Goal: Information Seeking & Learning: Check status

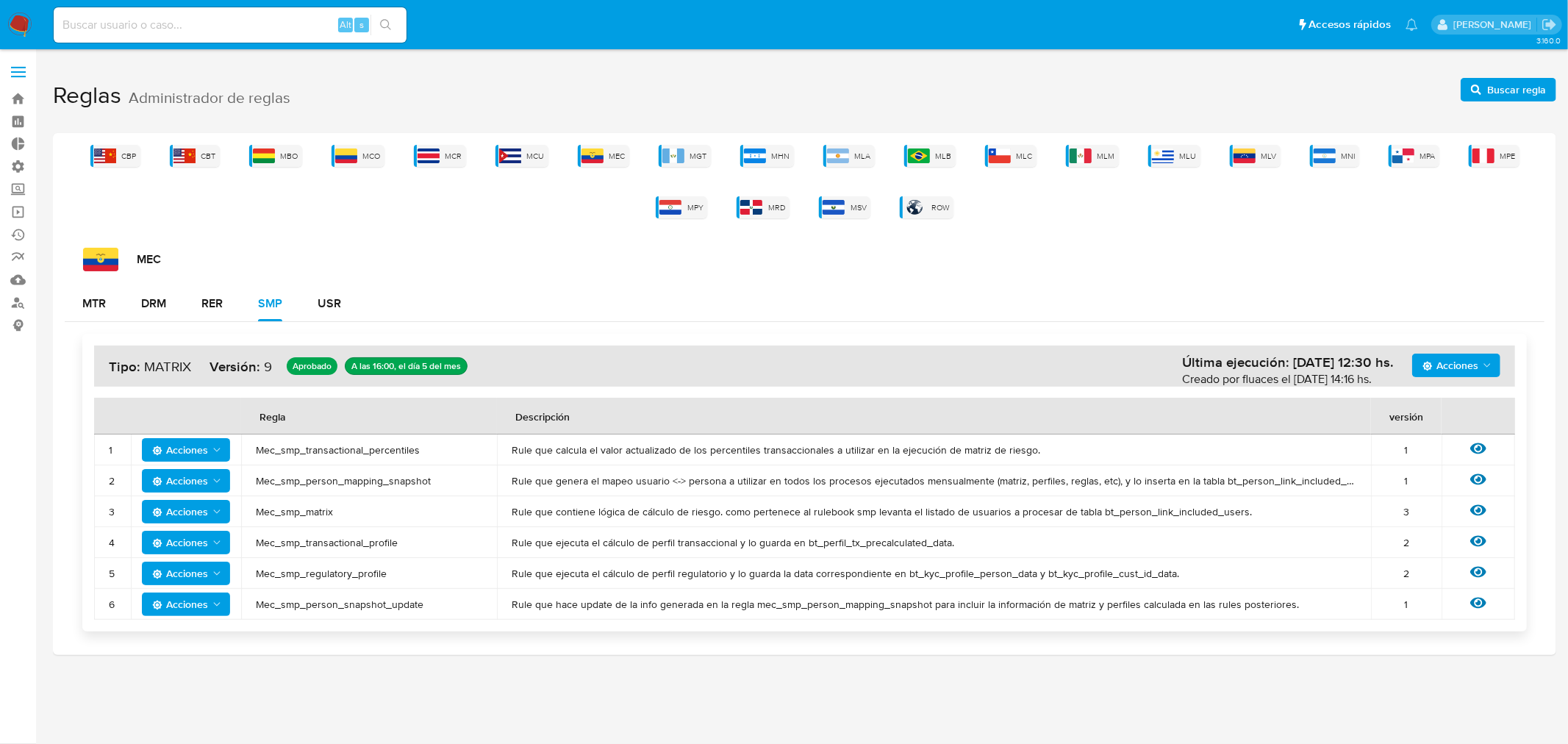
click at [254, 22] on input at bounding box center [230, 24] width 353 height 19
paste input "2645806859"
type input "2645806859"
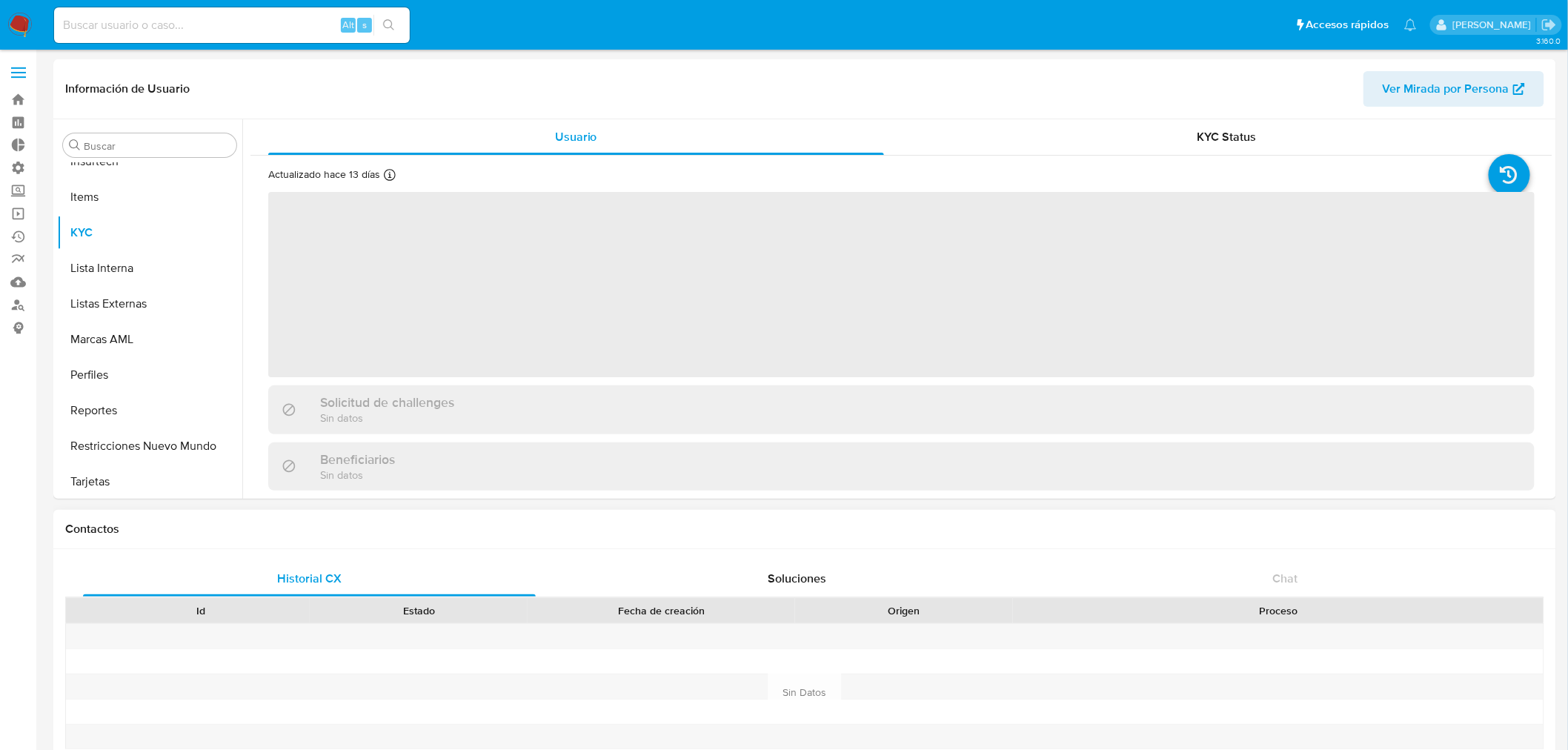
scroll to position [661, 0]
select select "10"
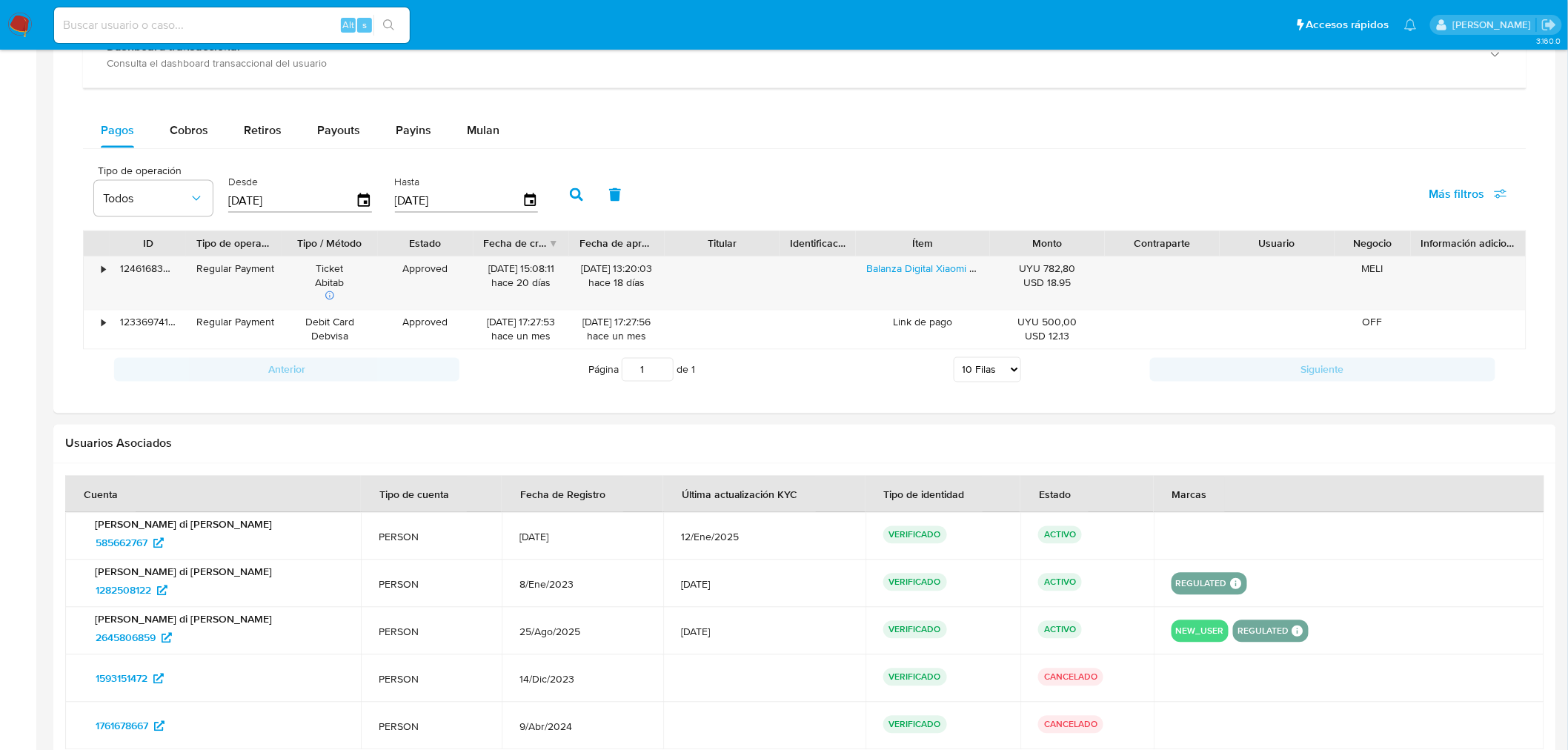
scroll to position [823, 0]
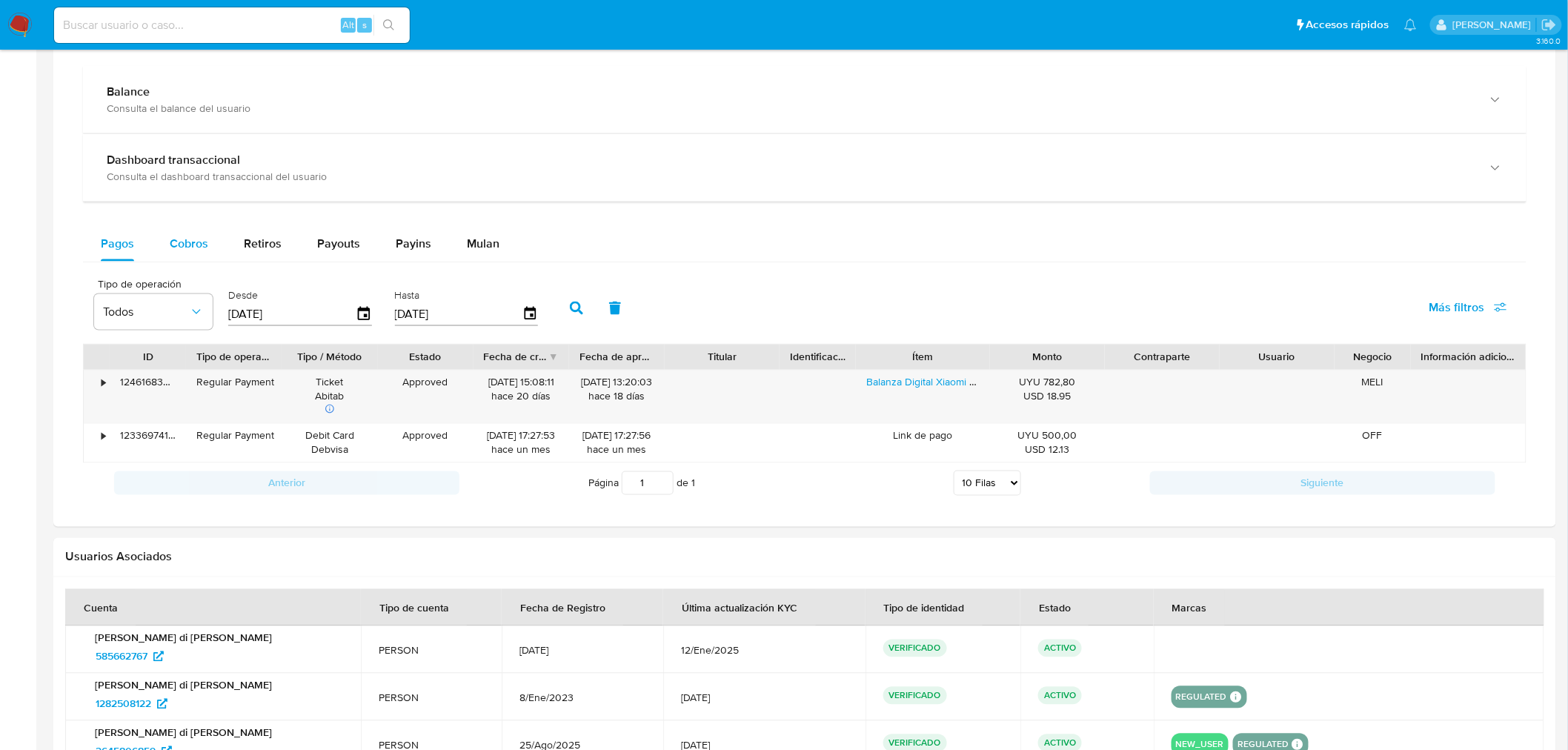
click at [187, 256] on div "Cobros" at bounding box center [189, 244] width 38 height 36
select select "10"
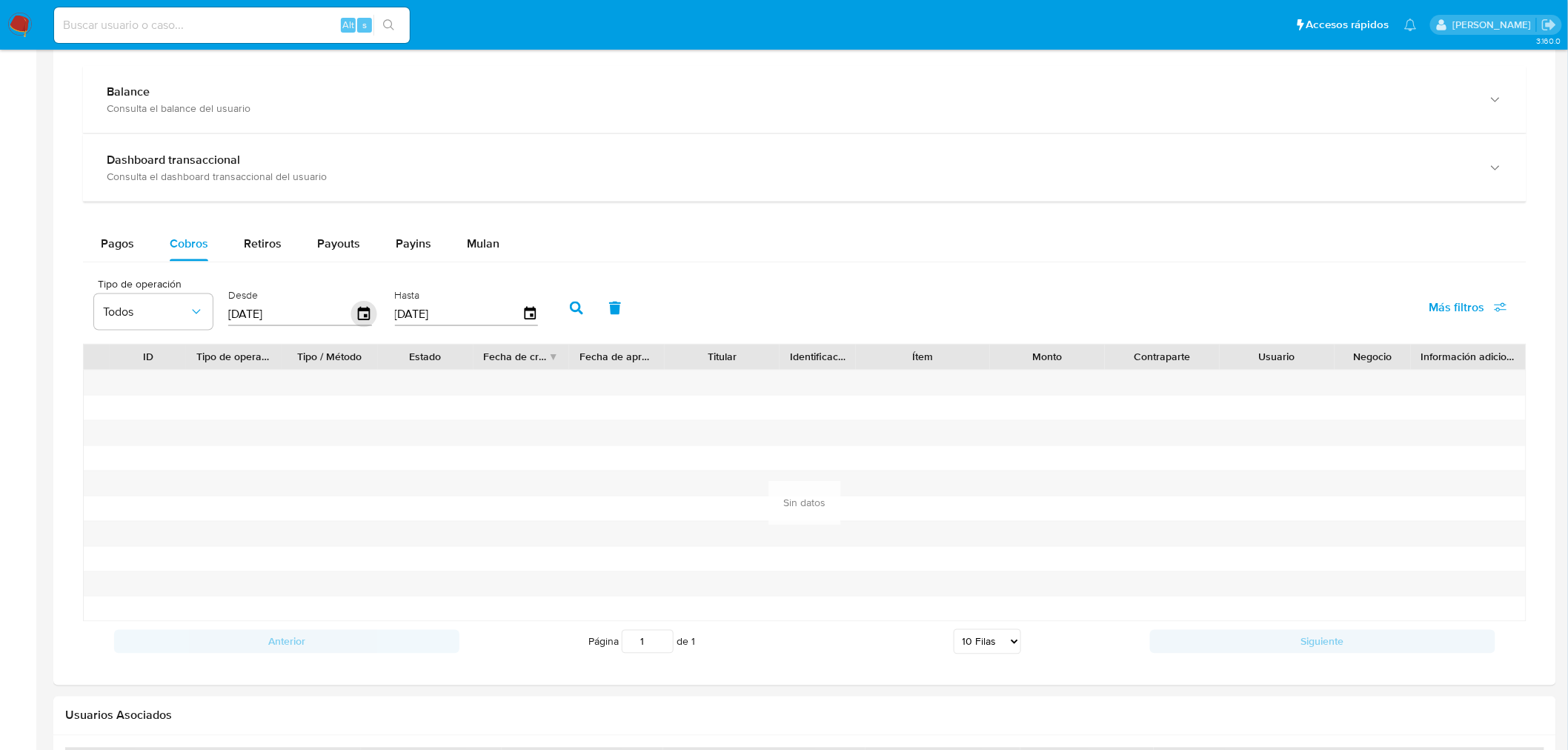
click at [365, 319] on icon "button" at bounding box center [364, 313] width 12 height 14
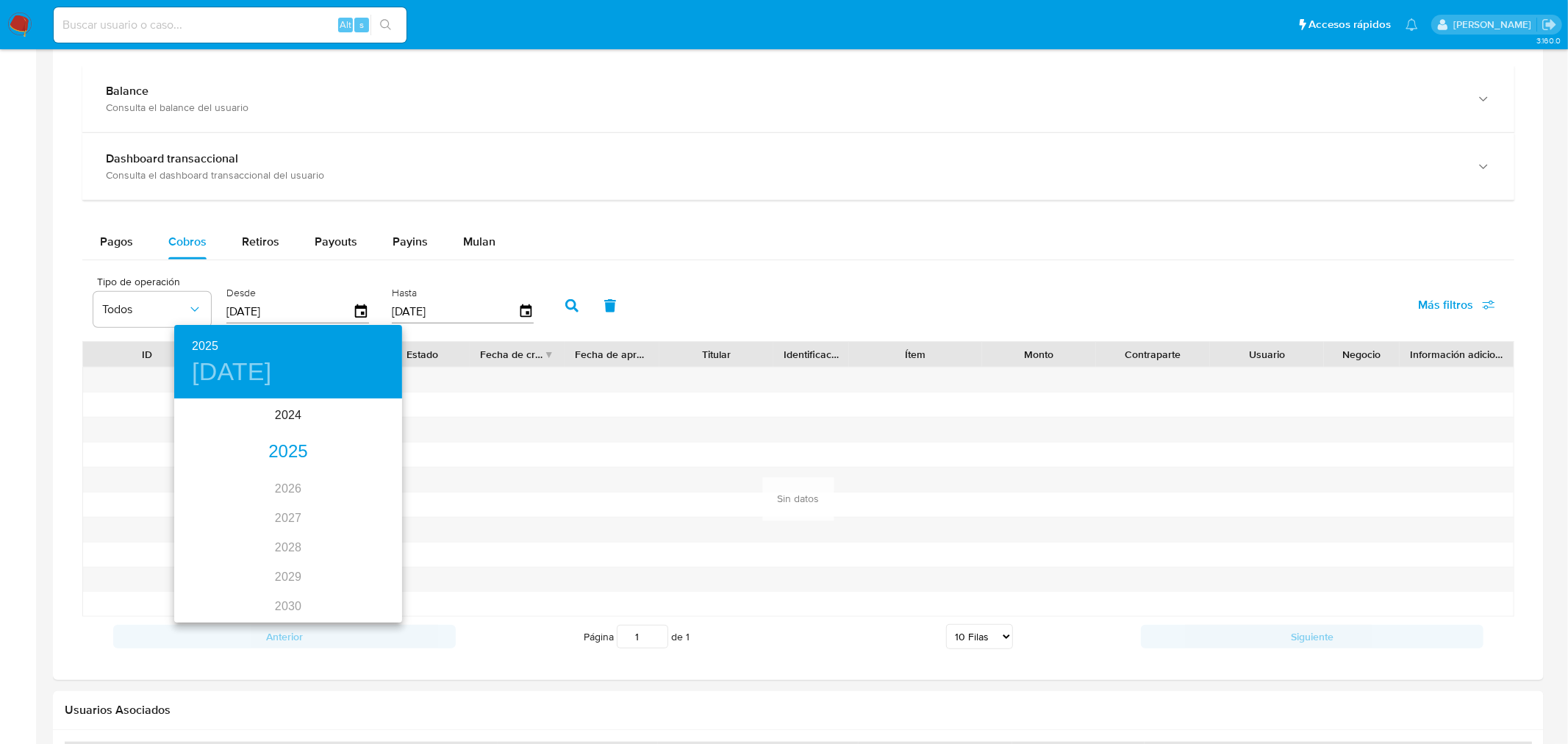
click at [290, 449] on div "2025" at bounding box center [288, 452] width 227 height 29
click at [204, 430] on div "ene." at bounding box center [212, 427] width 76 height 55
click at [262, 474] on span "1" at bounding box center [258, 476] width 26 height 14
type input "01/01/2025"
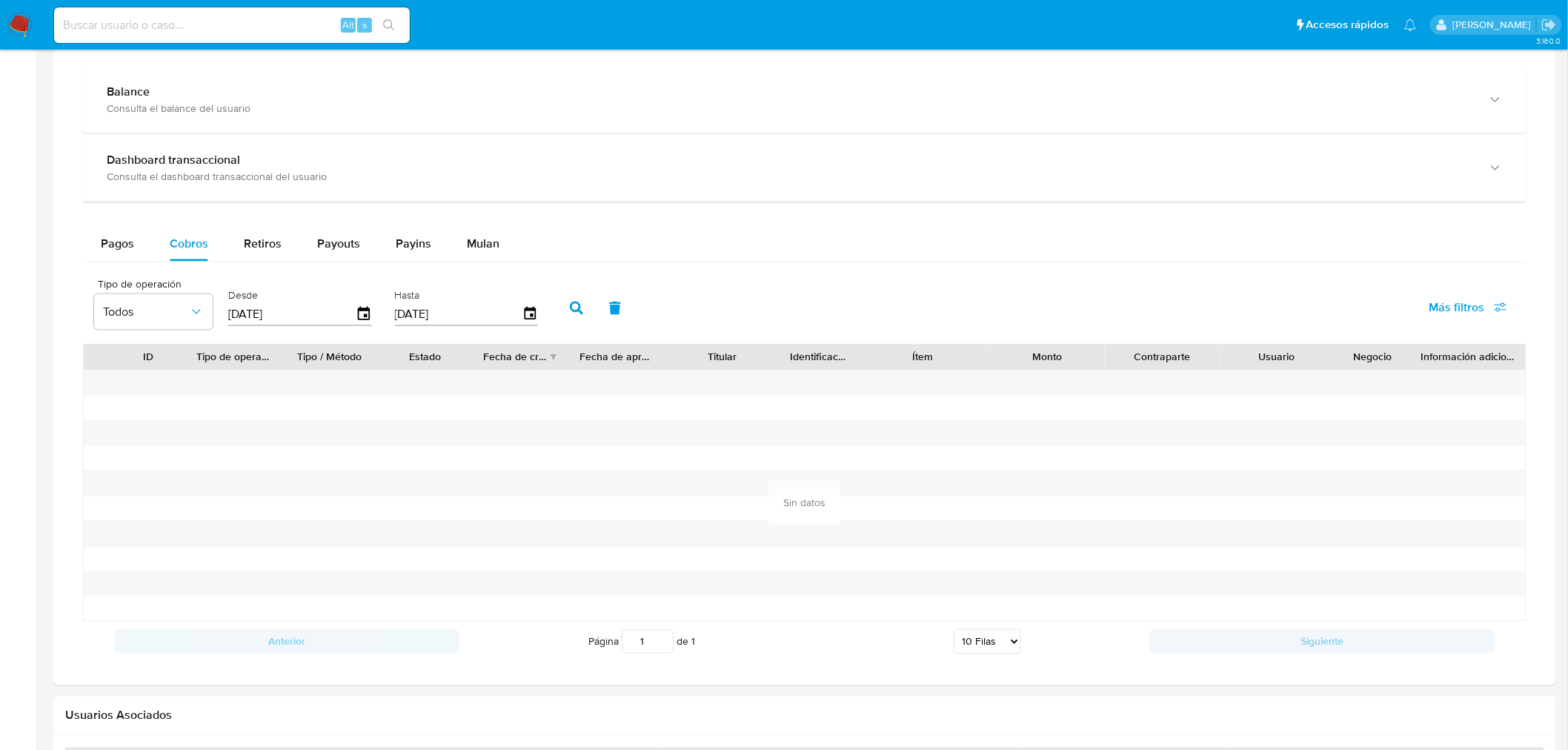
click at [570, 305] on icon "button" at bounding box center [577, 308] width 14 height 14
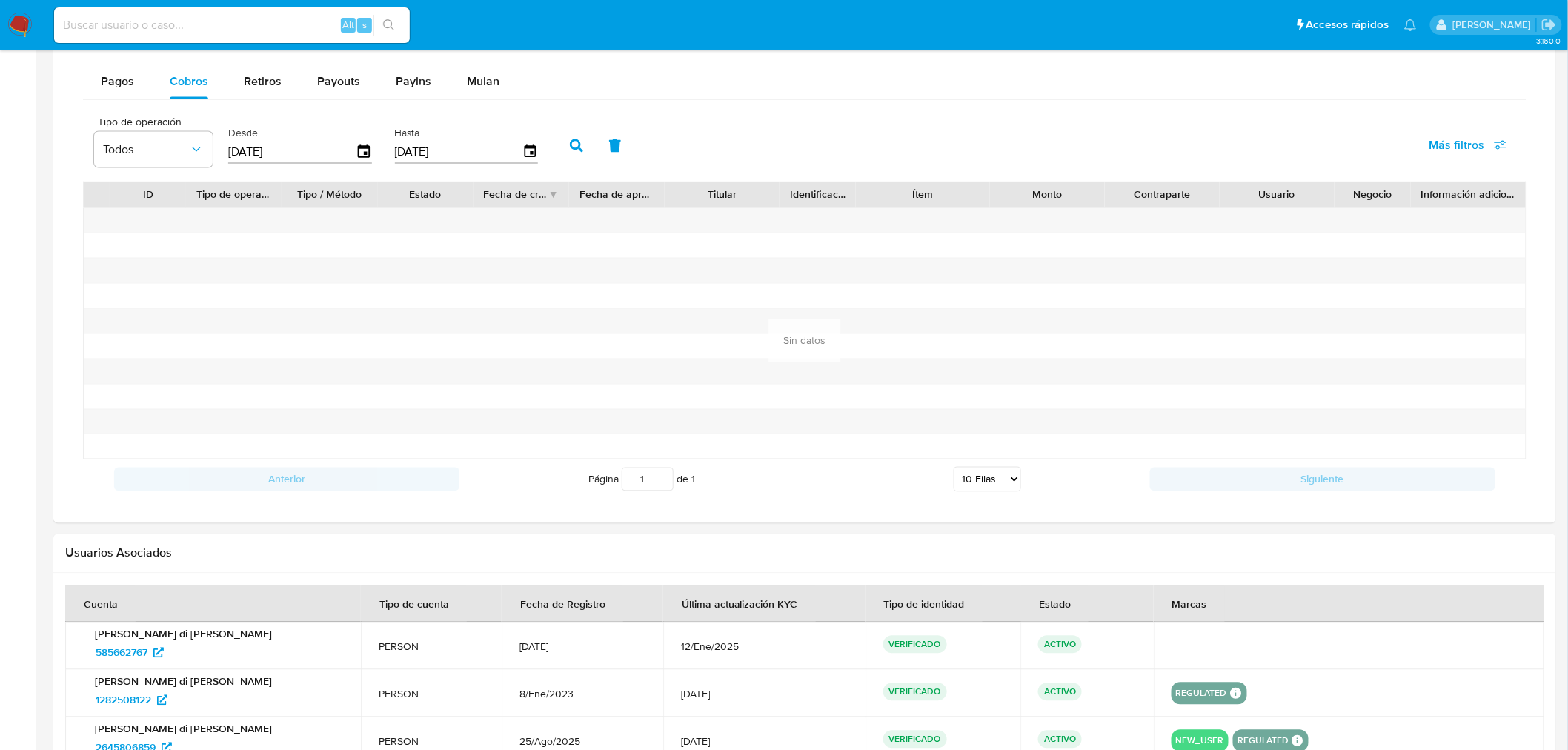
scroll to position [819, 0]
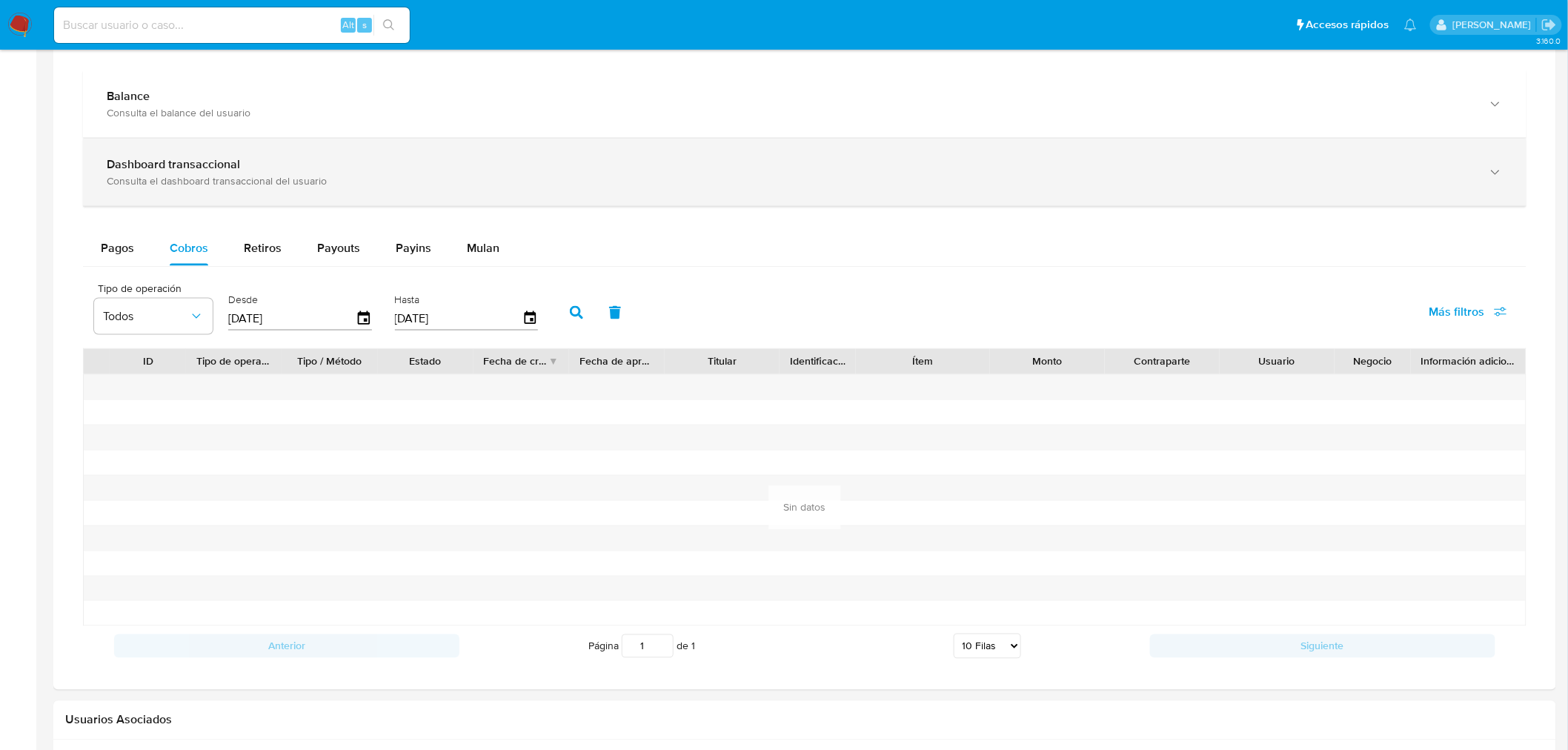
click at [319, 166] on div "Dashboard transaccional" at bounding box center [790, 164] width 1367 height 14
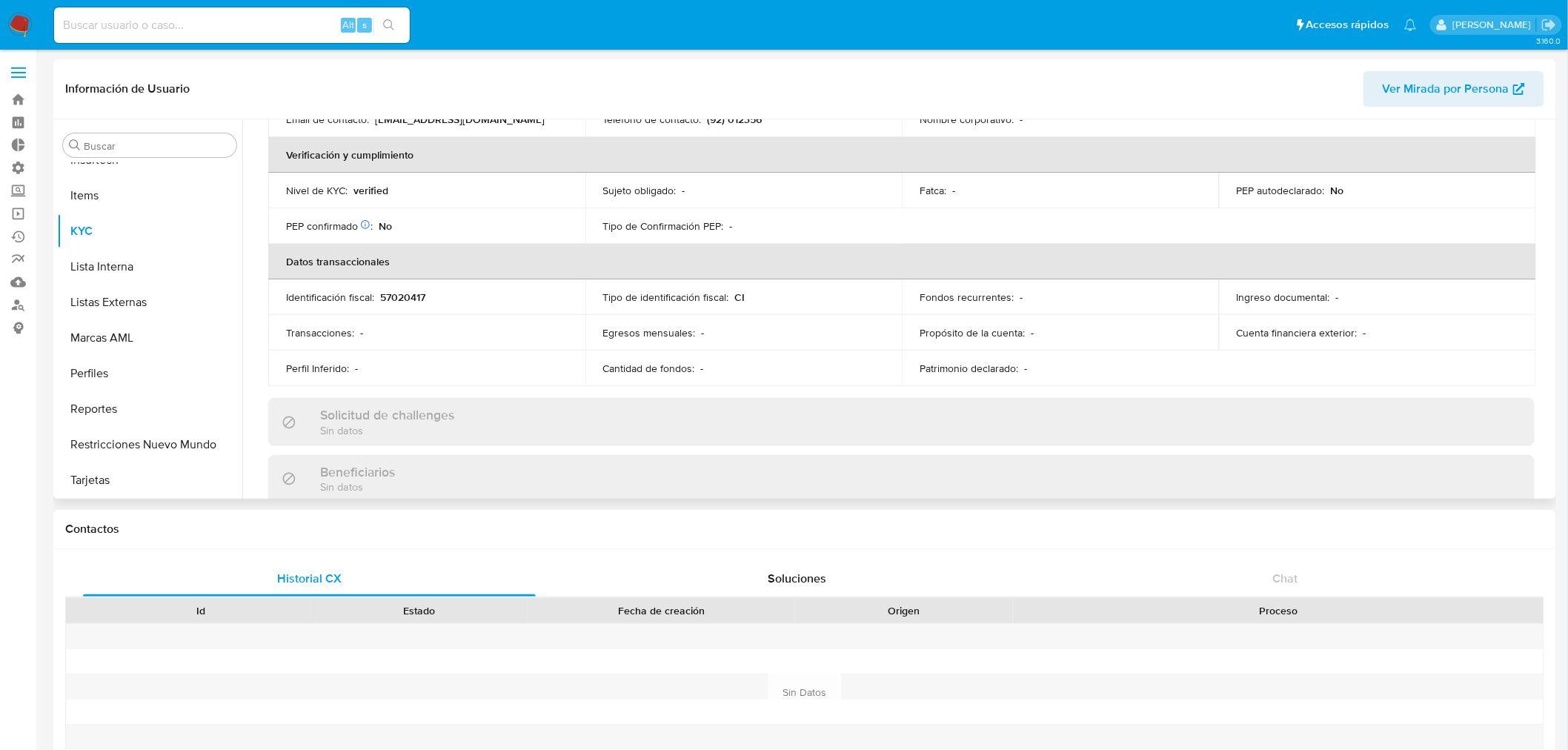
scroll to position [139, 0]
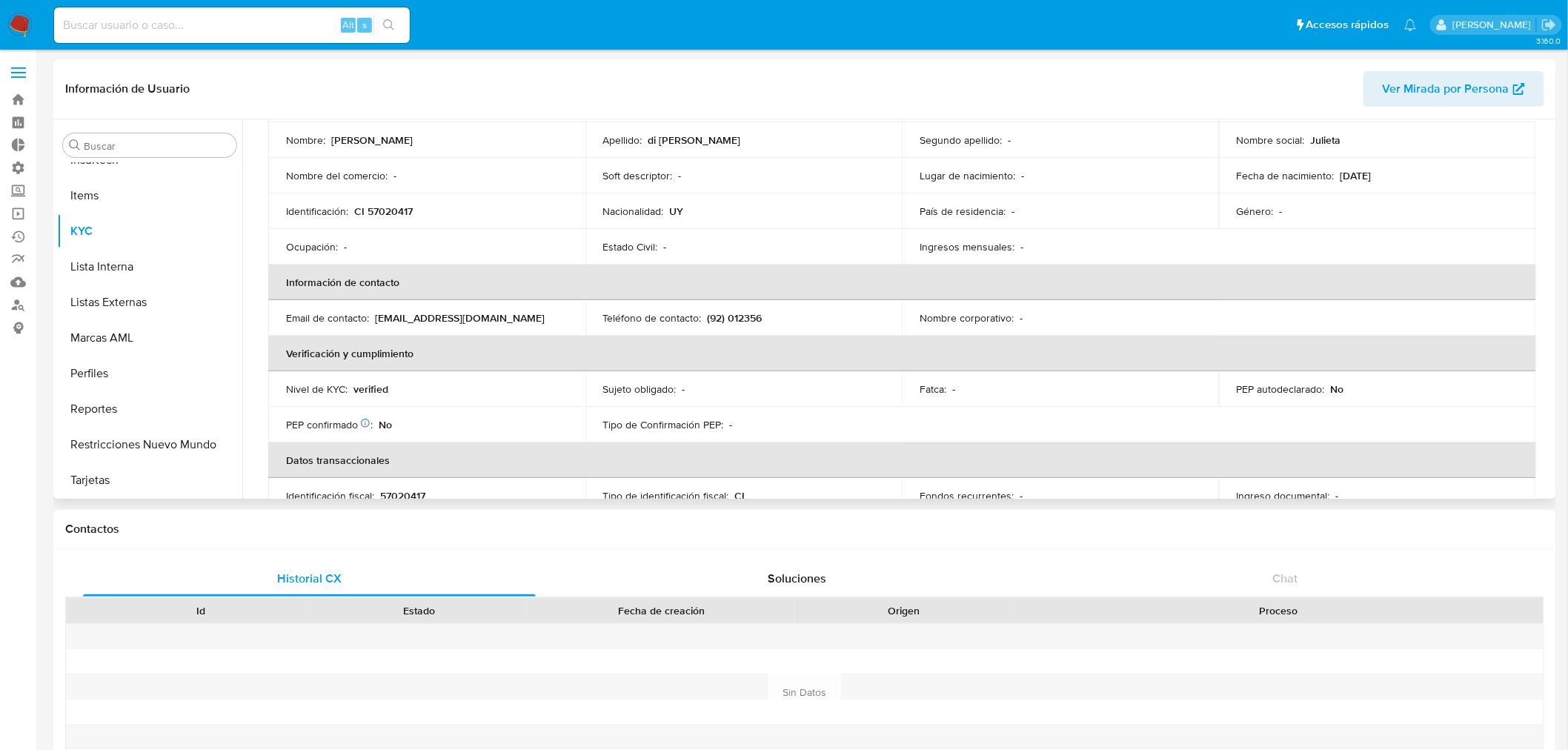
click at [1473, 86] on span "Ver Mirada por Persona" at bounding box center [1446, 89] width 127 height 36
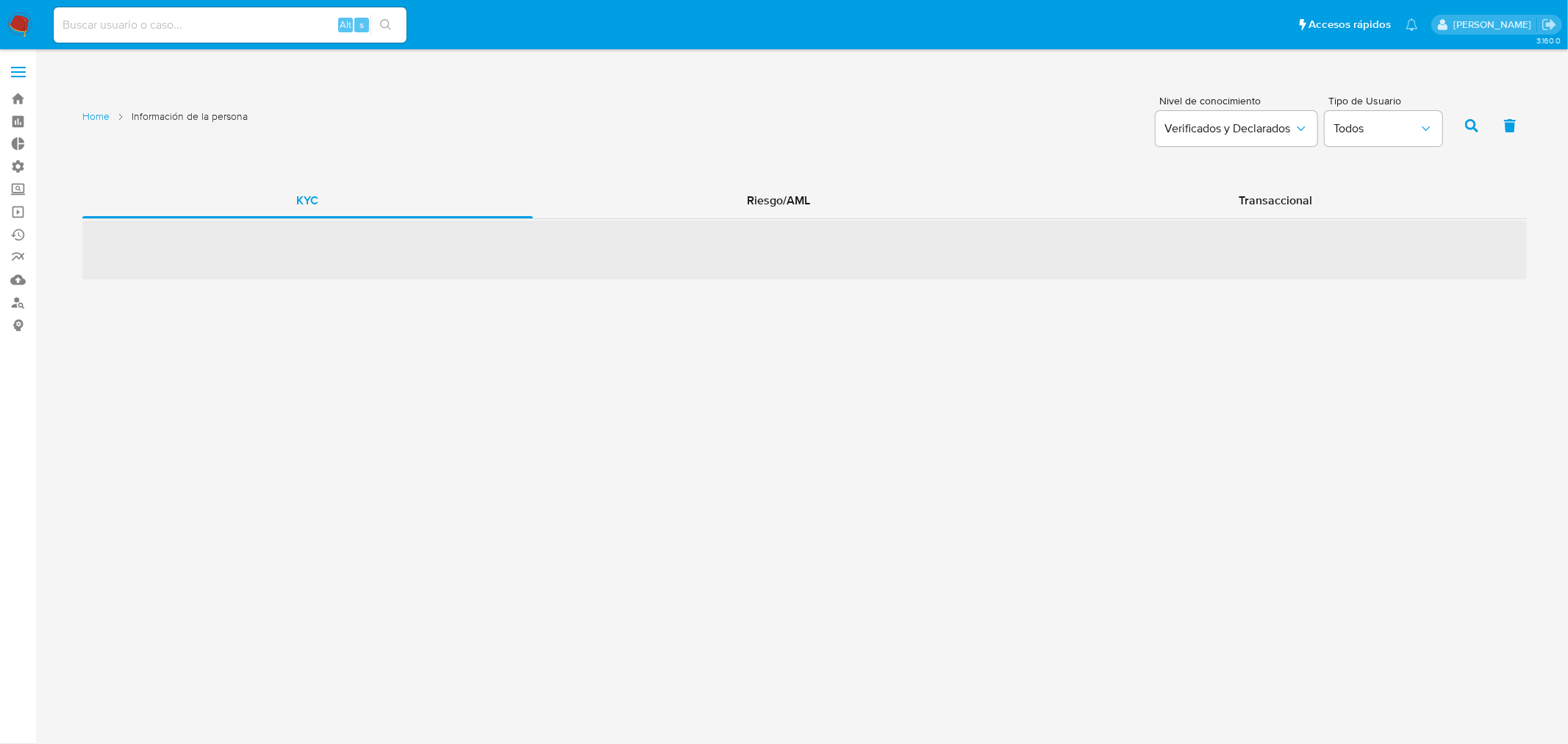
click at [1261, 267] on div "KYC Riesgo/AML Transaccional ‌" at bounding box center [805, 231] width 1444 height 96
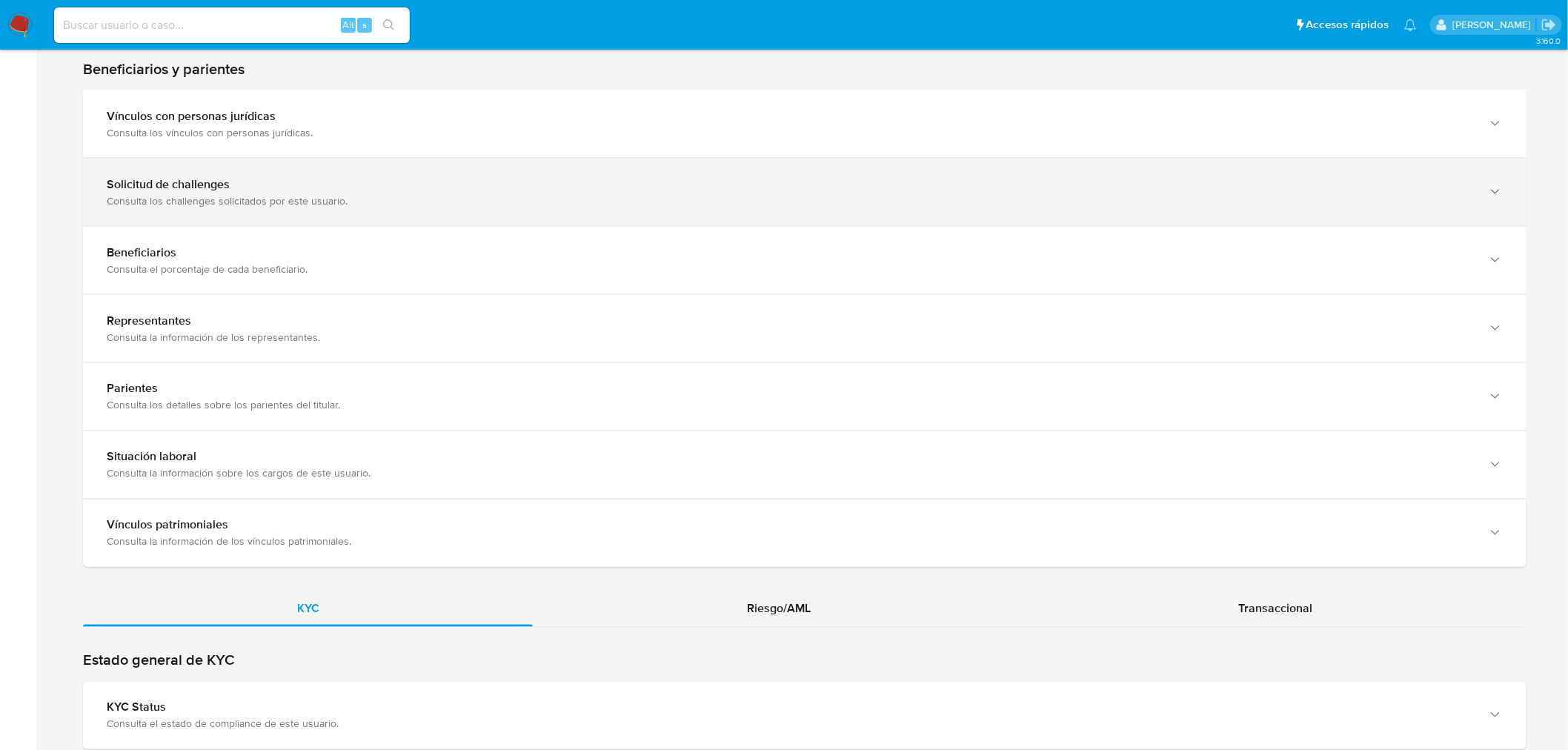
scroll to position [1070, 0]
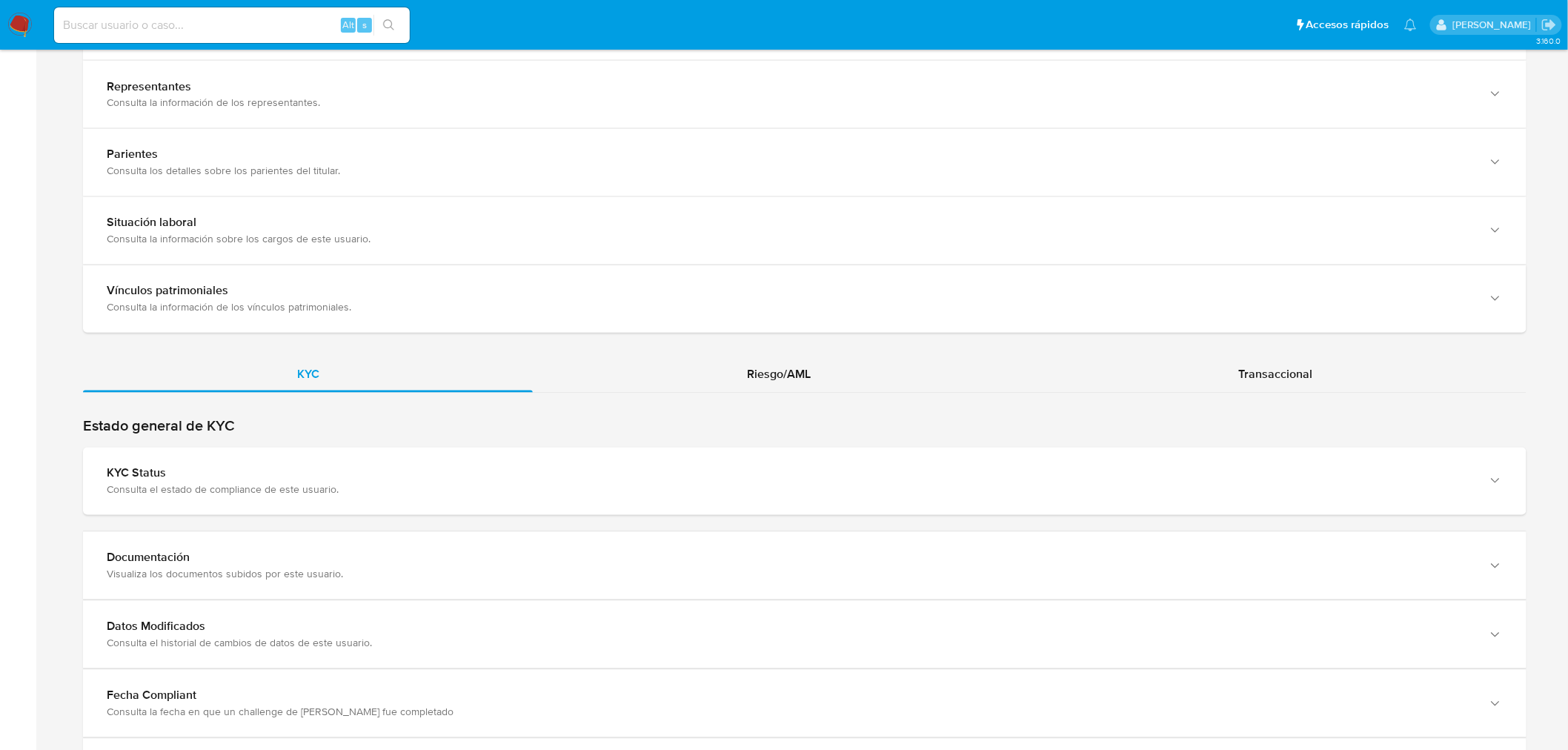
click at [1263, 384] on div "Transaccional" at bounding box center [1275, 375] width 502 height 36
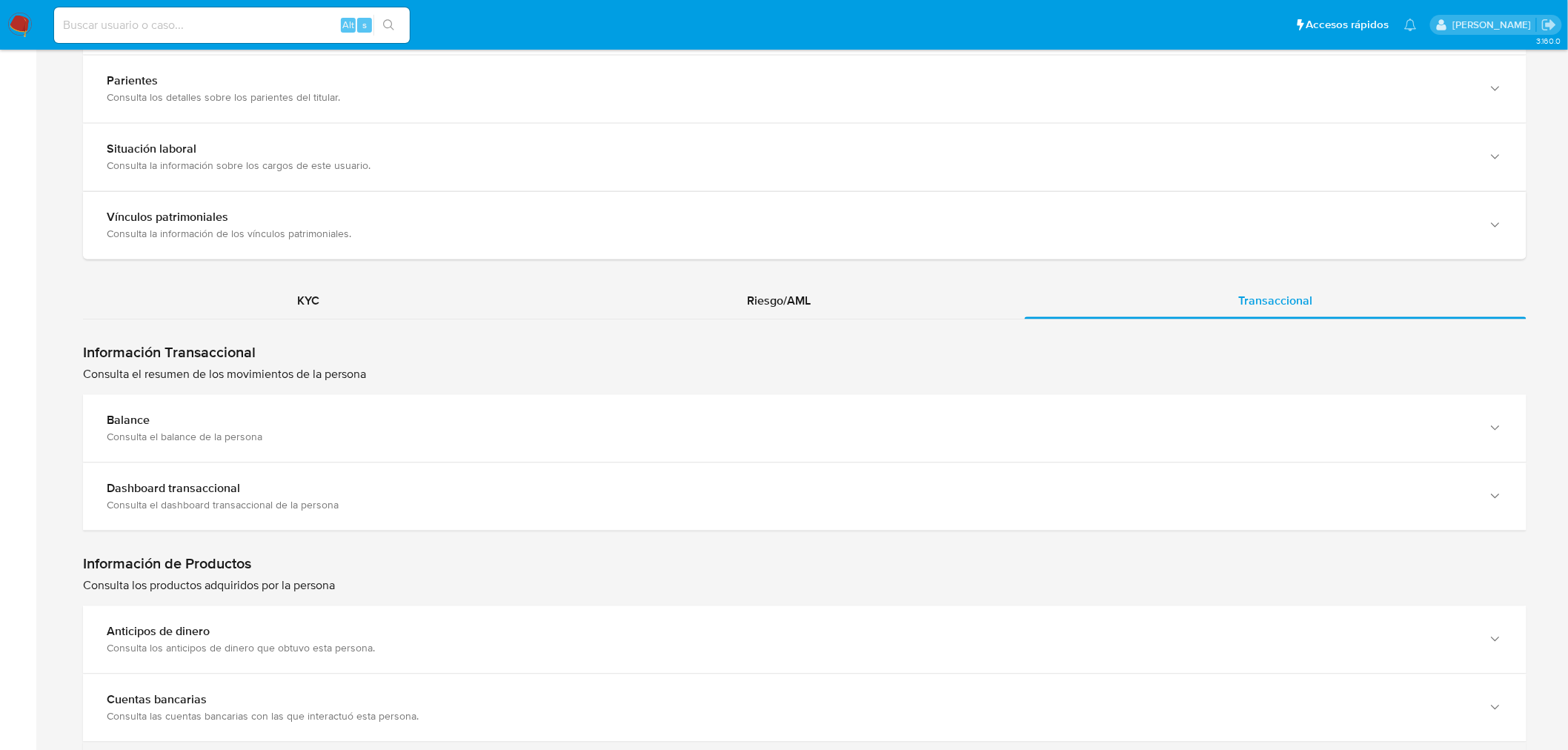
scroll to position [1399, 0]
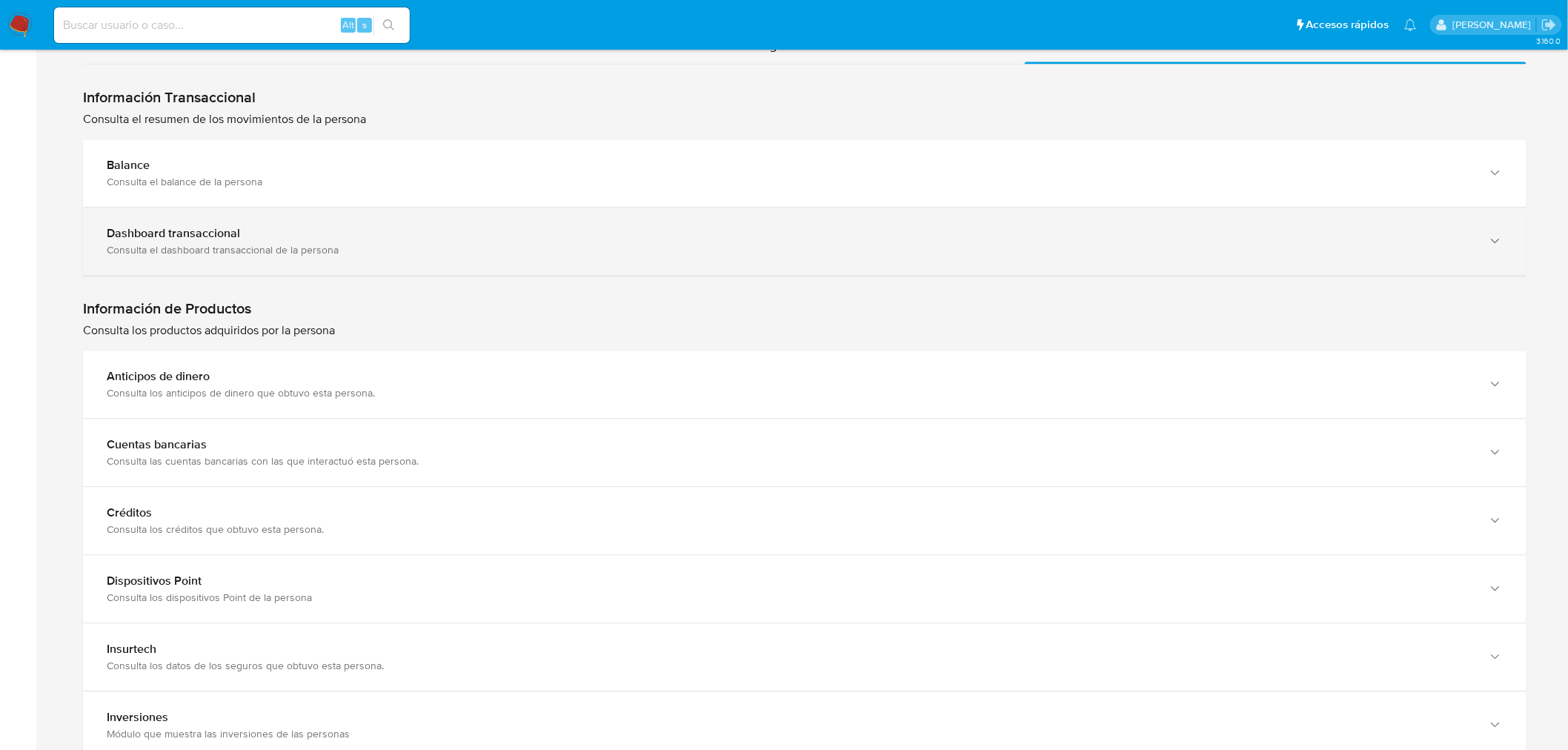
click at [265, 243] on div "Consulta el dashboard transaccional de la persona" at bounding box center [790, 250] width 1367 height 14
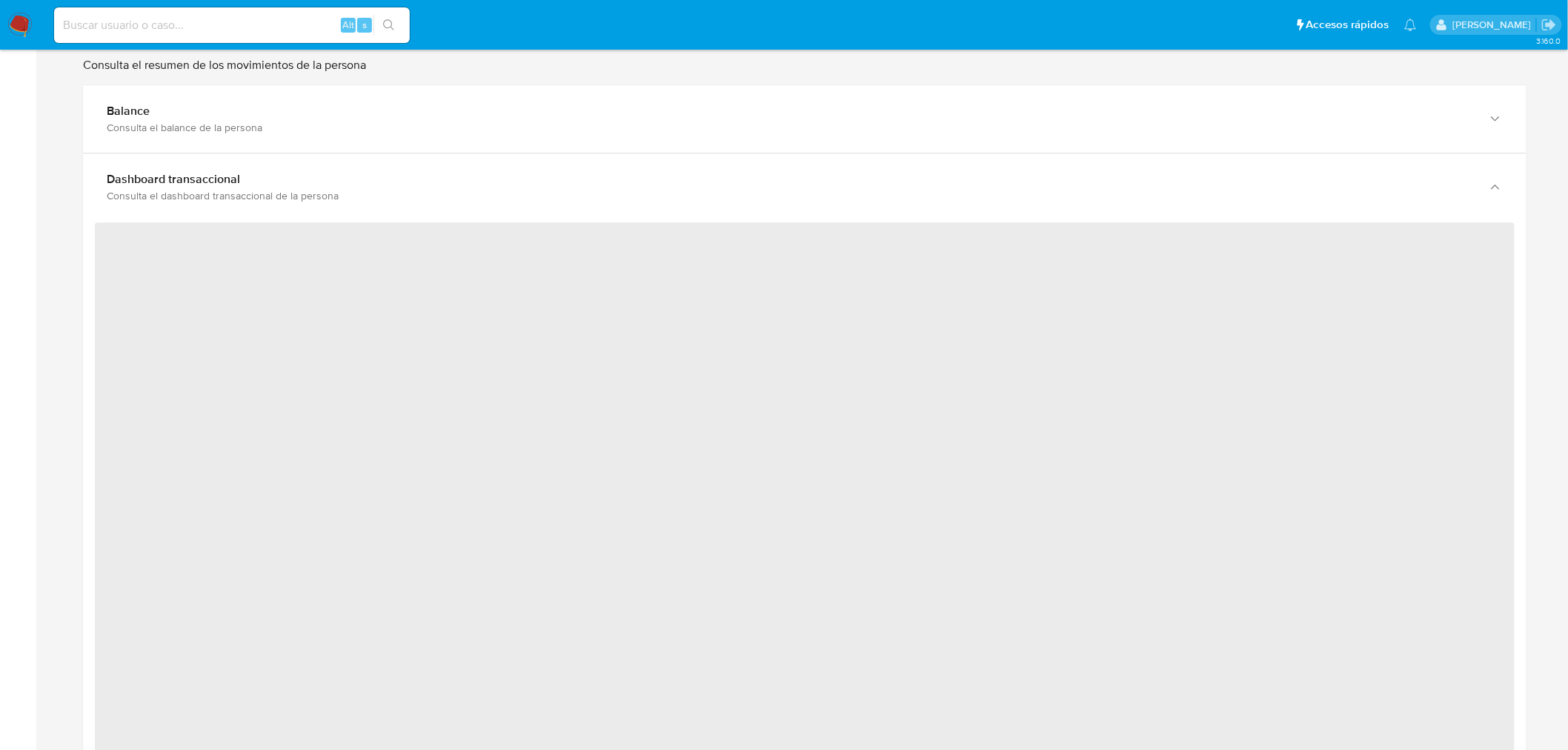
scroll to position [1482, 0]
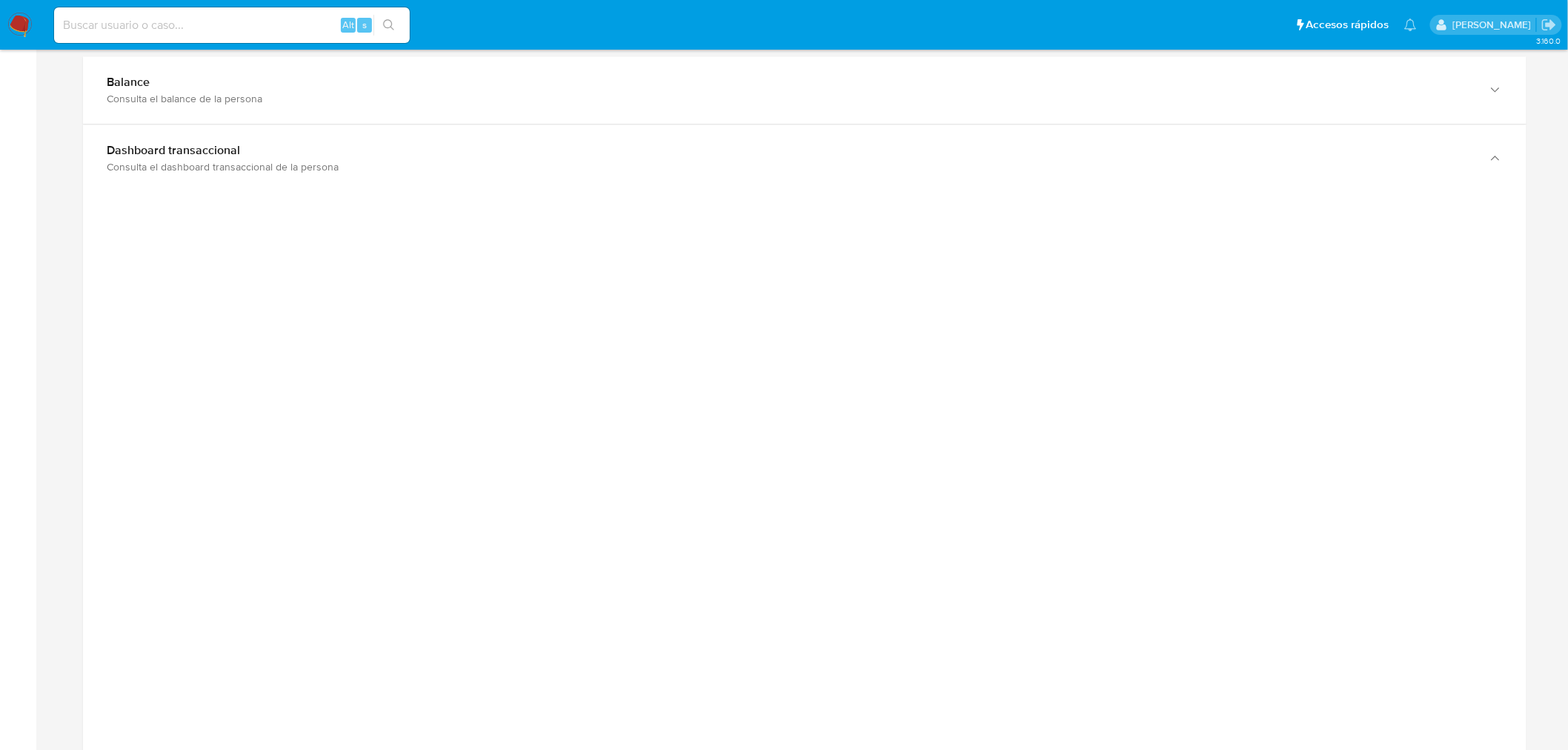
click at [1359, 269] on div at bounding box center [804, 525] width 1419 height 667
drag, startPoint x: 1390, startPoint y: 381, endPoint x: 1456, endPoint y: 465, distance: 106.8
click at [1390, 382] on div at bounding box center [804, 525] width 1419 height 667
drag, startPoint x: 1349, startPoint y: 437, endPoint x: 1455, endPoint y: 462, distance: 108.9
click at [1351, 438] on div at bounding box center [804, 525] width 1419 height 667
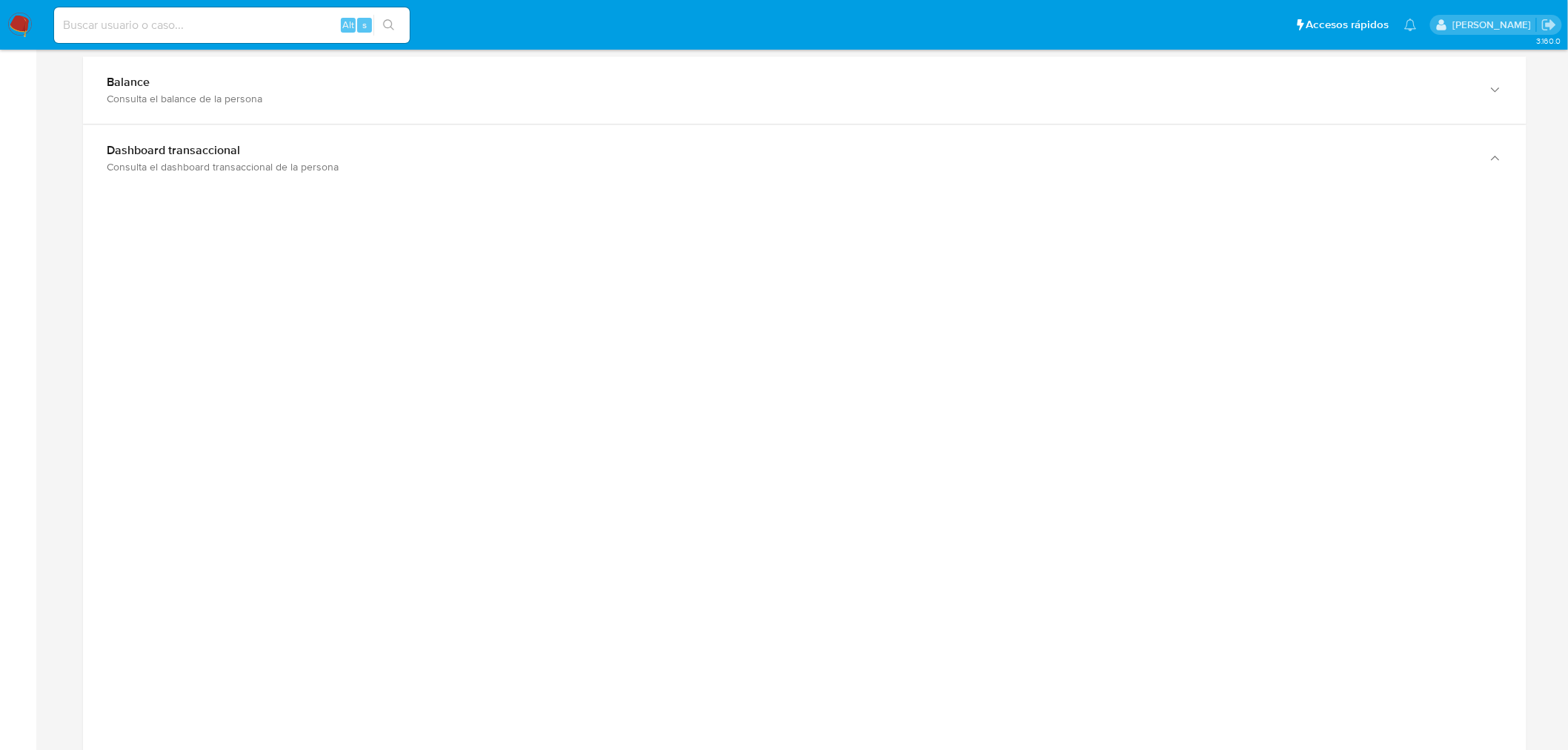
drag, startPoint x: 1464, startPoint y: 406, endPoint x: 1220, endPoint y: 382, distance: 245.2
click at [1461, 405] on div at bounding box center [804, 525] width 1419 height 667
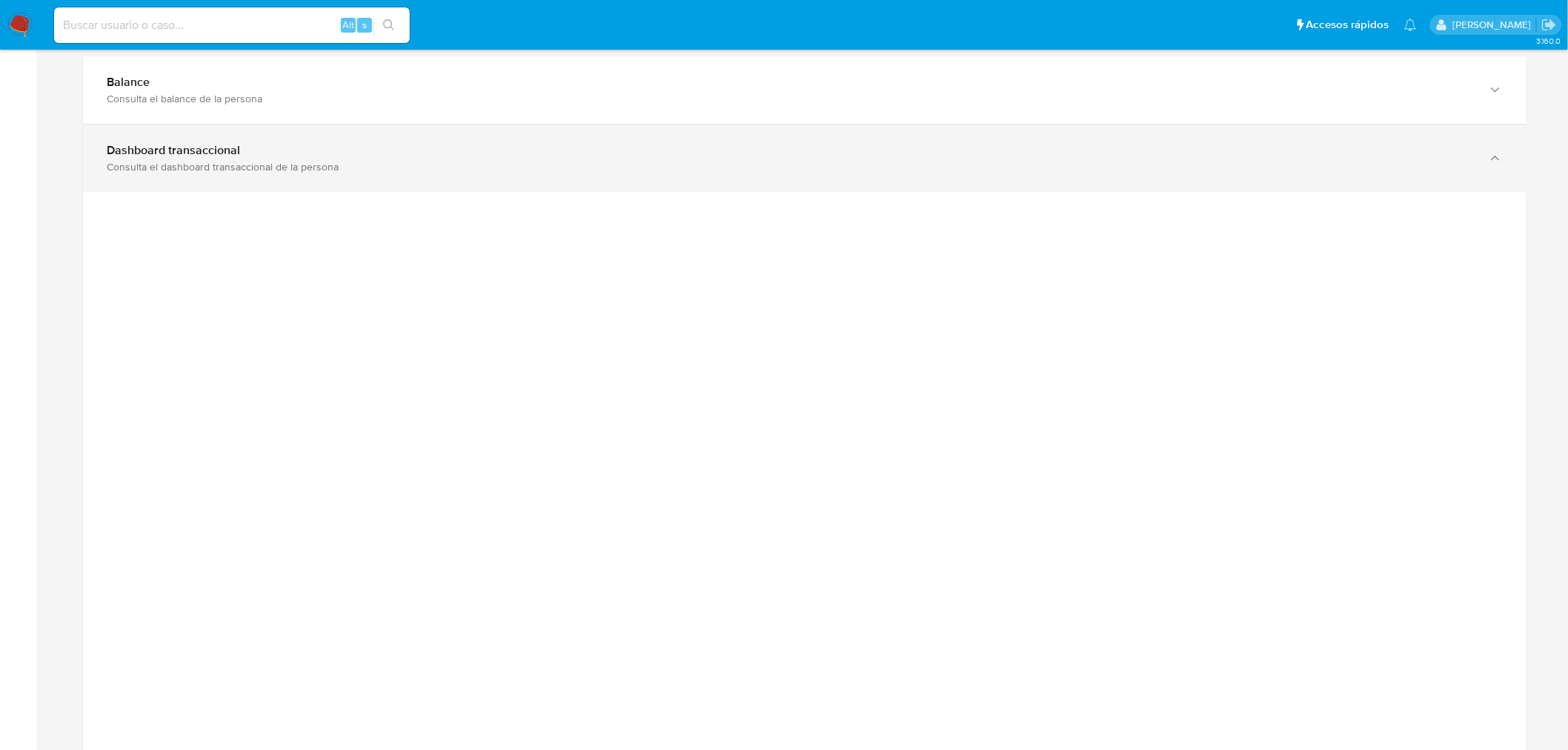
click at [722, 183] on div "Dashboard transaccional Consulta el dashboard transaccional de la persona" at bounding box center [804, 158] width 1443 height 67
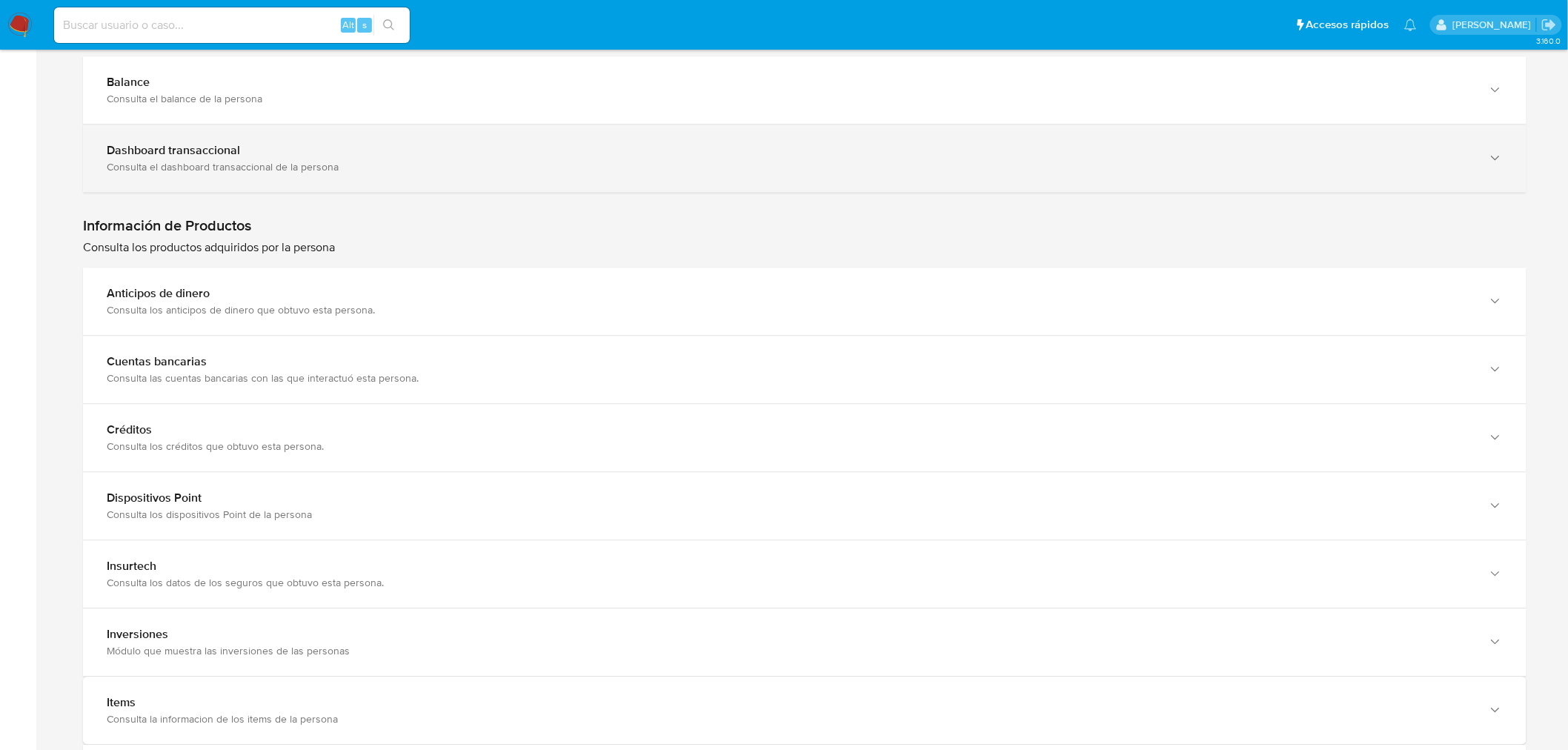
click at [358, 150] on div "Dashboard transaccional" at bounding box center [790, 149] width 1367 height 14
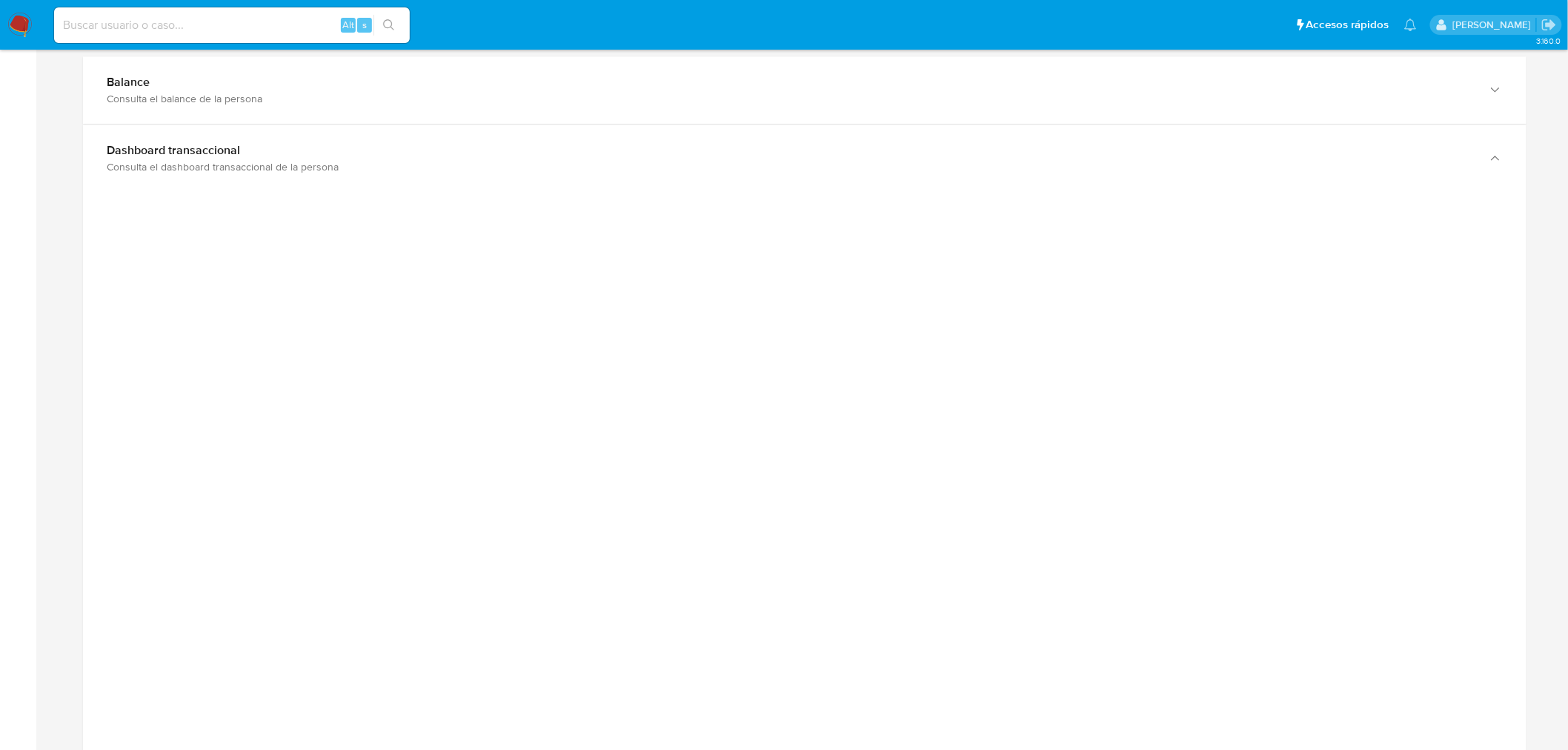
click at [1323, 263] on div at bounding box center [804, 525] width 1419 height 667
click at [741, 189] on div "Dashboard transaccional Consulta el dashboard transaccional de la persona" at bounding box center [804, 158] width 1443 height 67
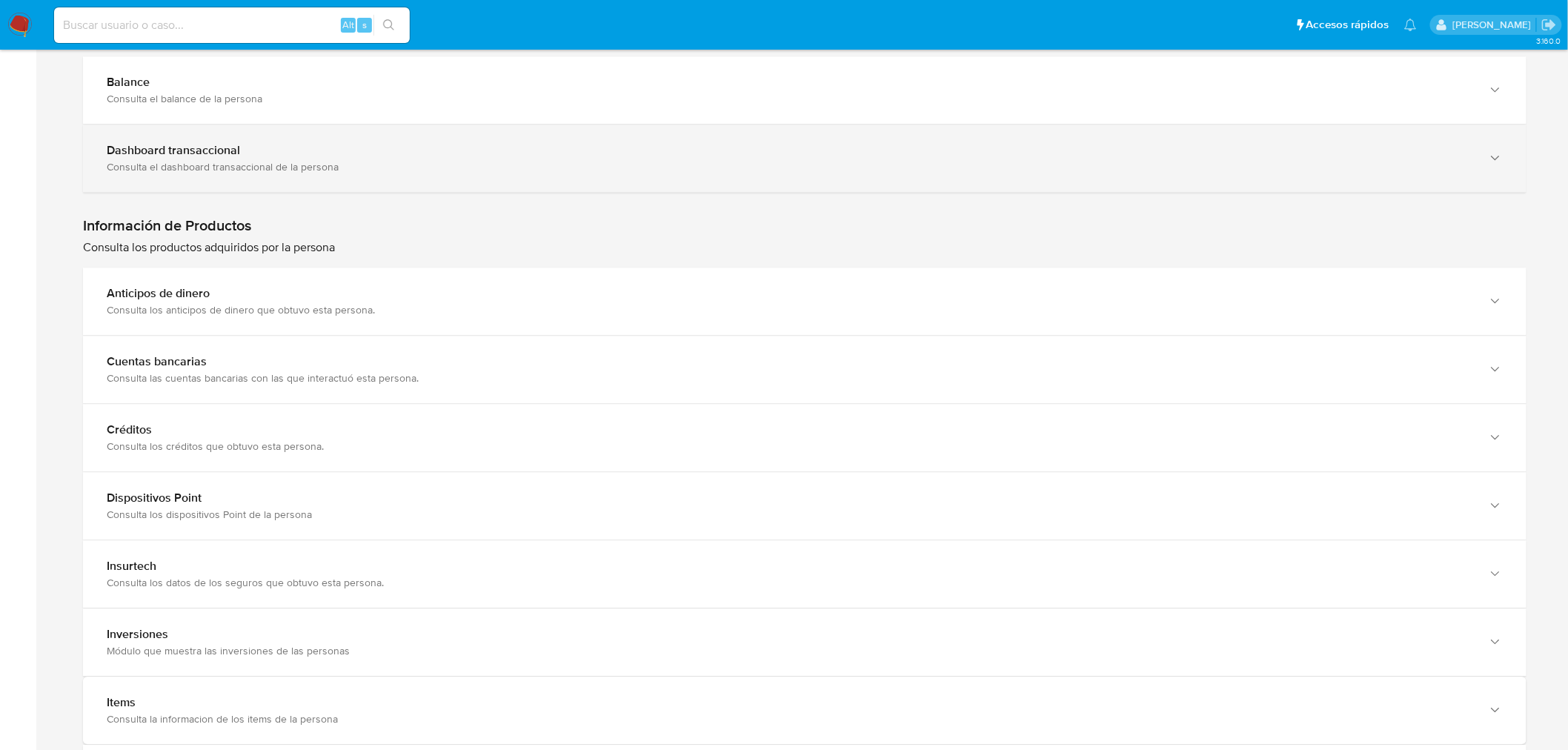
click at [247, 150] on div "Dashboard transaccional" at bounding box center [790, 149] width 1367 height 14
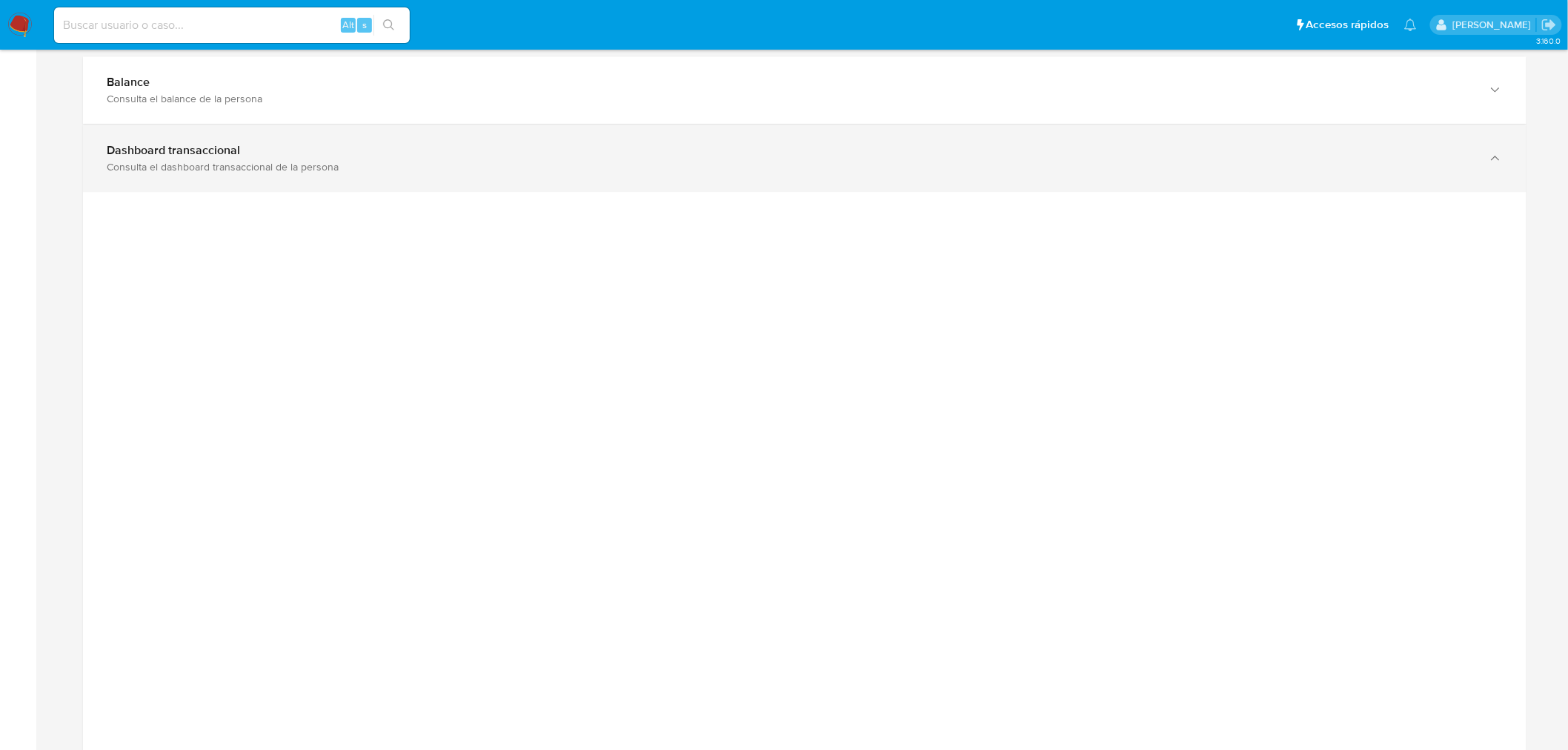
click at [737, 168] on div "Consulta el dashboard transaccional de la persona" at bounding box center [790, 166] width 1367 height 14
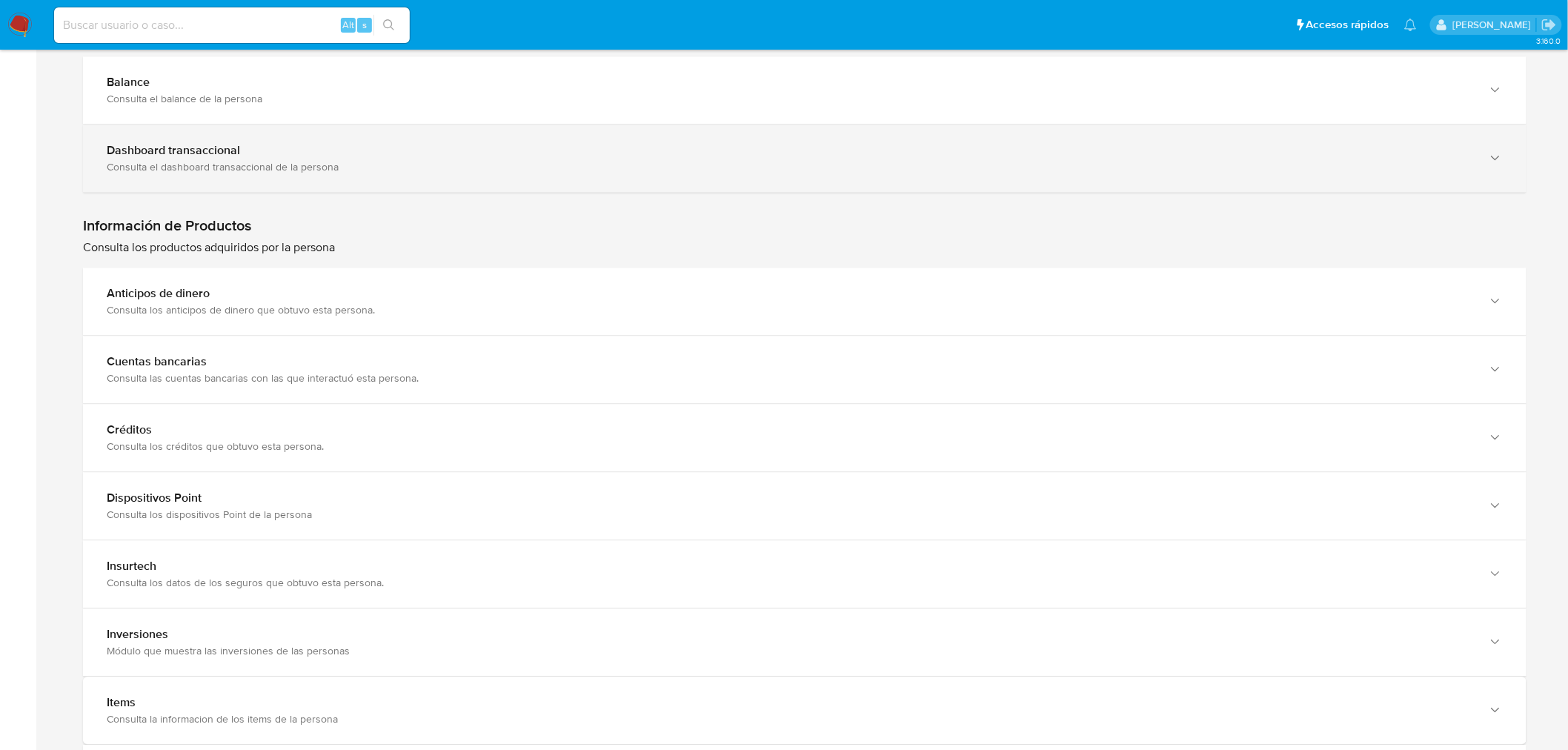
drag, startPoint x: 823, startPoint y: 173, endPoint x: 894, endPoint y: 189, distance: 72.8
click at [834, 176] on div "Dashboard transaccional Consulta el dashboard transaccional de la persona" at bounding box center [804, 158] width 1443 height 67
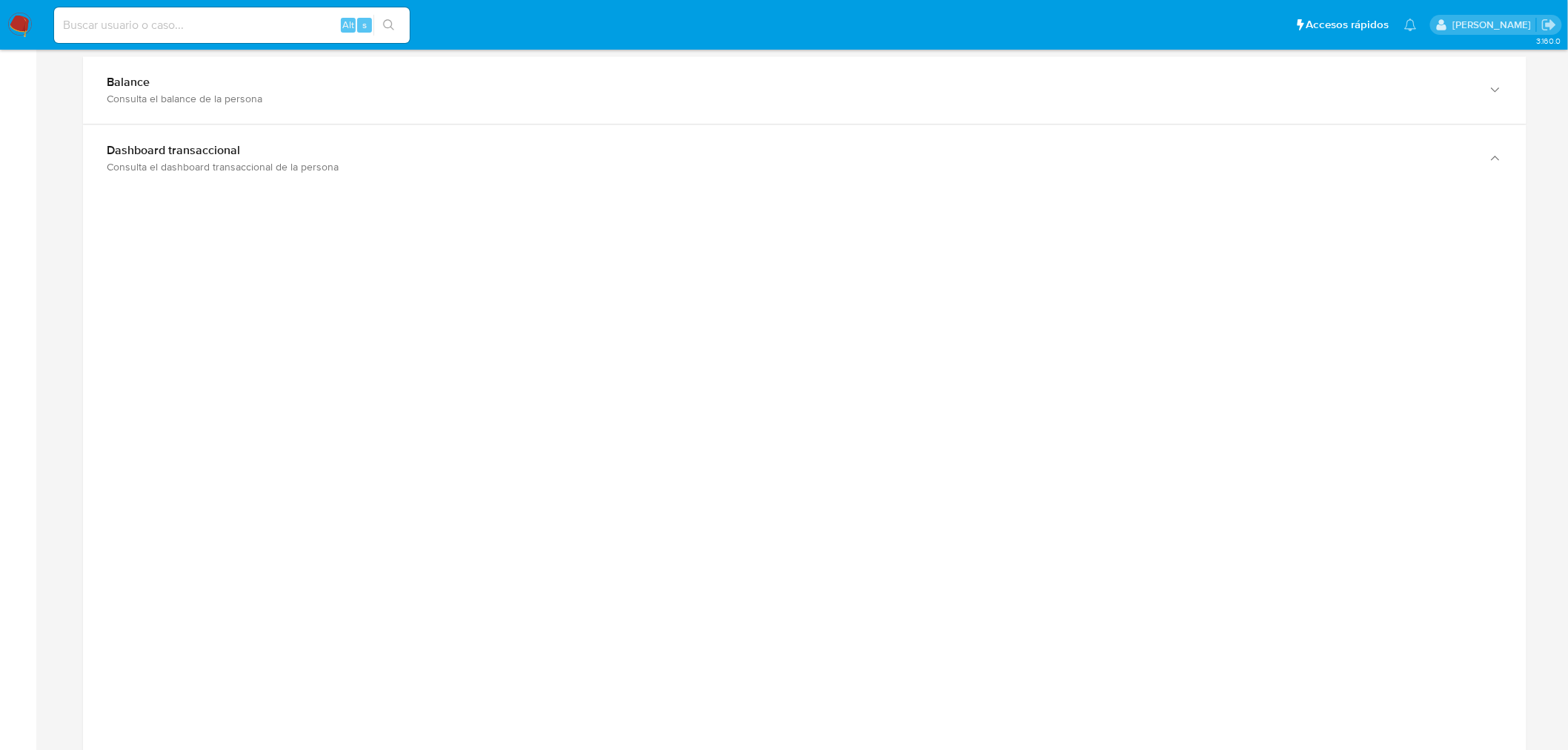
drag, startPoint x: 1402, startPoint y: 450, endPoint x: 1397, endPoint y: 460, distance: 11.2
click at [1402, 454] on div at bounding box center [804, 525] width 1419 height 667
click at [1398, 454] on div at bounding box center [804, 525] width 1419 height 667
drag, startPoint x: 1401, startPoint y: 452, endPoint x: 1220, endPoint y: 389, distance: 191.7
click at [1385, 443] on div at bounding box center [804, 525] width 1419 height 667
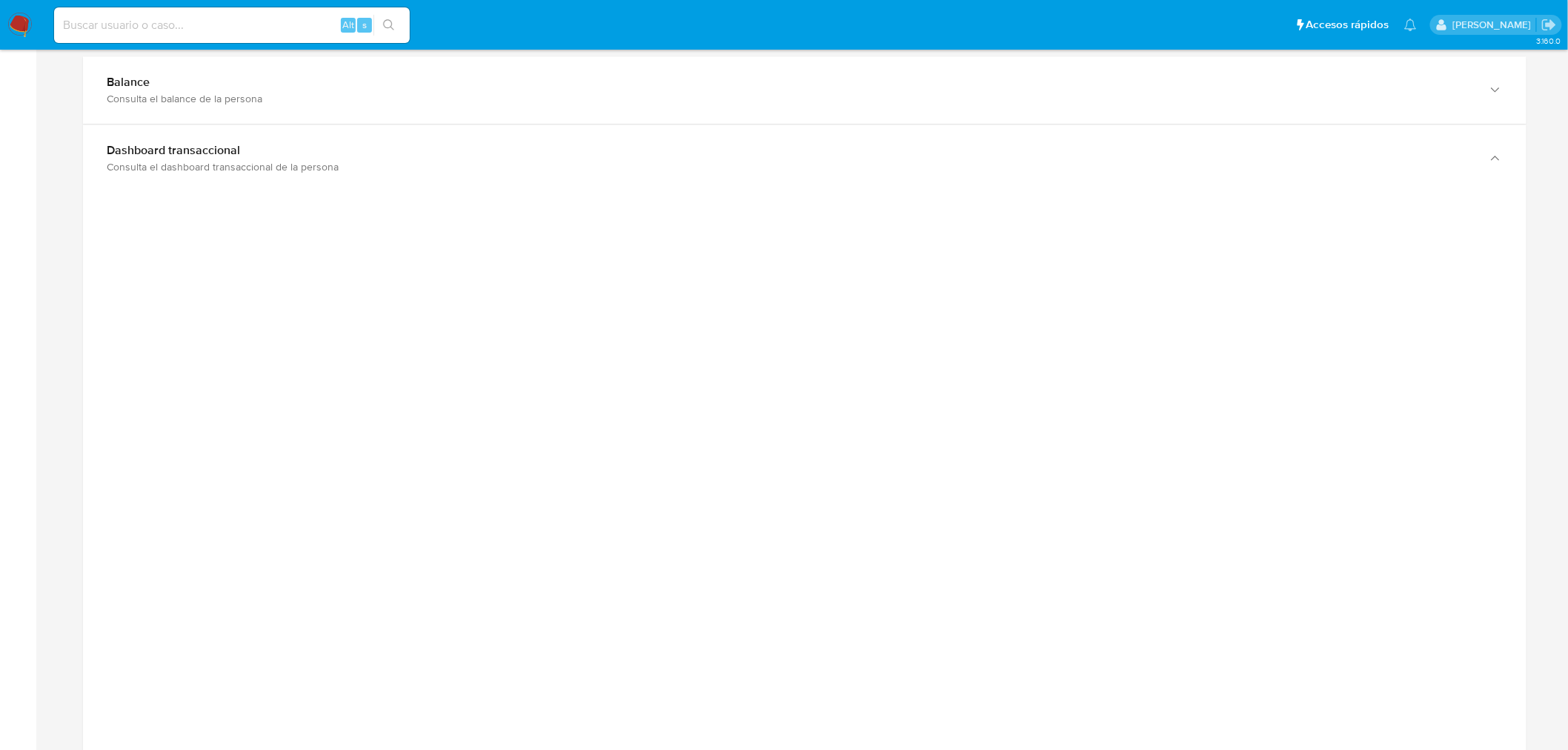
click at [1366, 448] on div at bounding box center [804, 525] width 1419 height 667
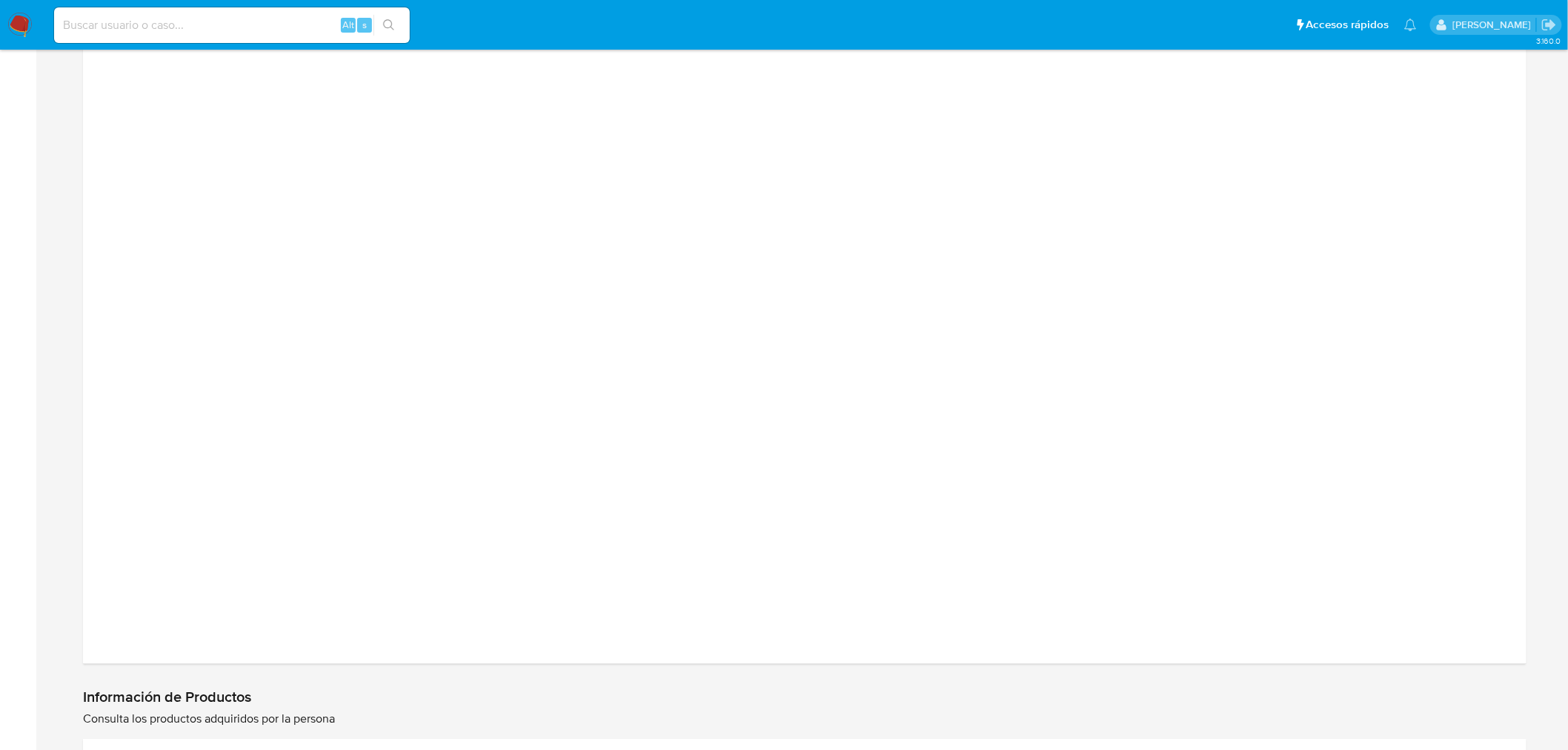
scroll to position [1728, 0]
